Goal: Task Accomplishment & Management: Use online tool/utility

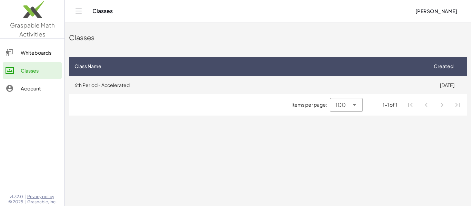
click at [109, 88] on td "6th Period - Accelerated" at bounding box center [248, 85] width 358 height 18
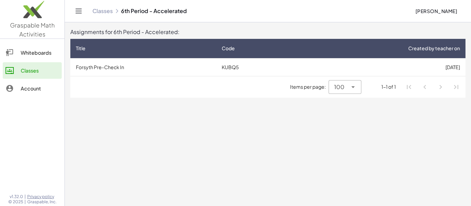
click at [23, 76] on link "Classes" at bounding box center [32, 70] width 59 height 17
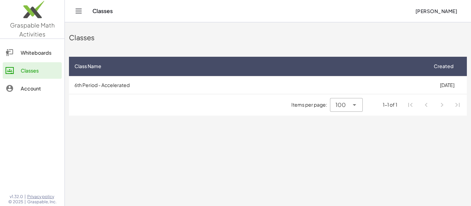
click at [435, 15] on button "[PERSON_NAME]" at bounding box center [435, 11] width 53 height 12
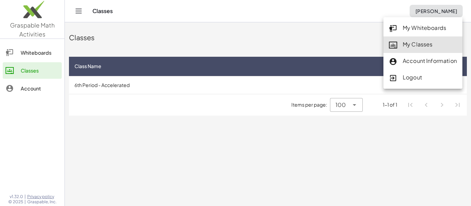
click at [428, 50] on link "My Classes" at bounding box center [422, 45] width 79 height 17
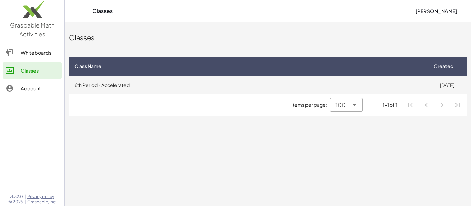
click at [136, 91] on td "6th Period - Accelerated" at bounding box center [248, 85] width 358 height 18
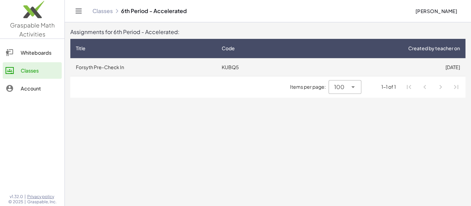
click at [135, 70] on td "Forsyth Pre-Check In" at bounding box center [143, 67] width 146 height 18
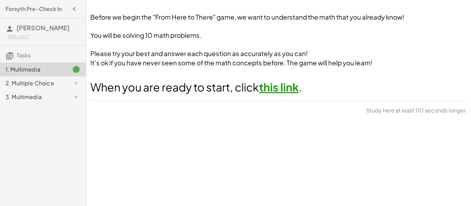
click at [279, 90] on link "this link" at bounding box center [279, 87] width 40 height 14
